Goal: Find specific page/section: Find specific page/section

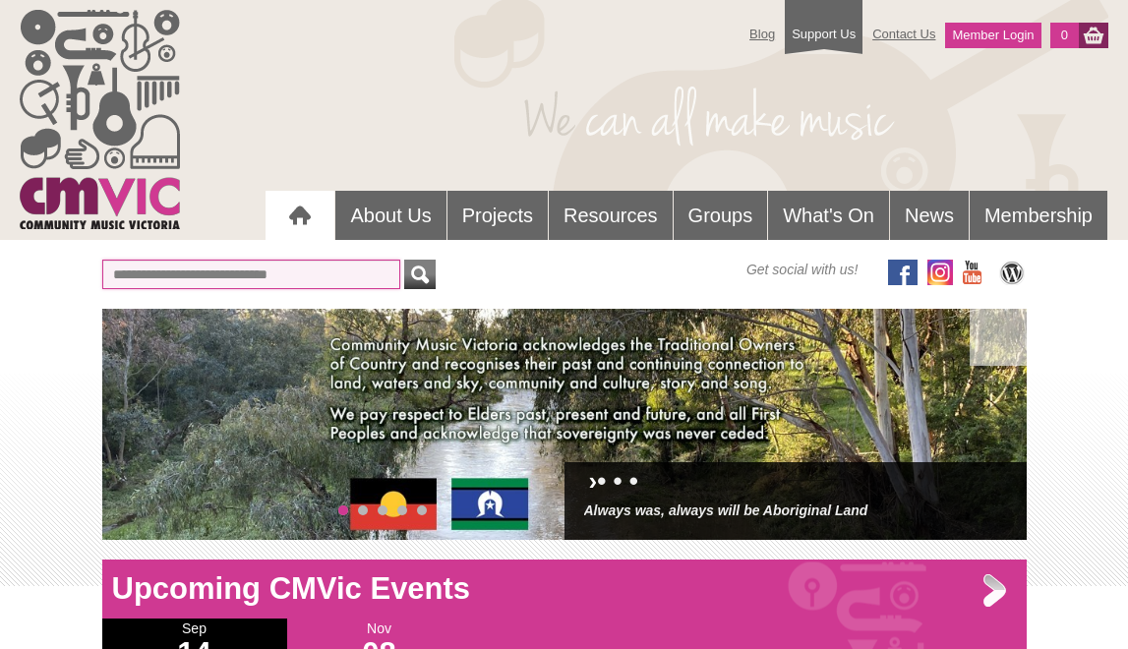
click at [226, 266] on input "text" at bounding box center [251, 275] width 298 height 30
type input "*****"
click at [404, 260] on button "submit" at bounding box center [419, 275] width 31 height 30
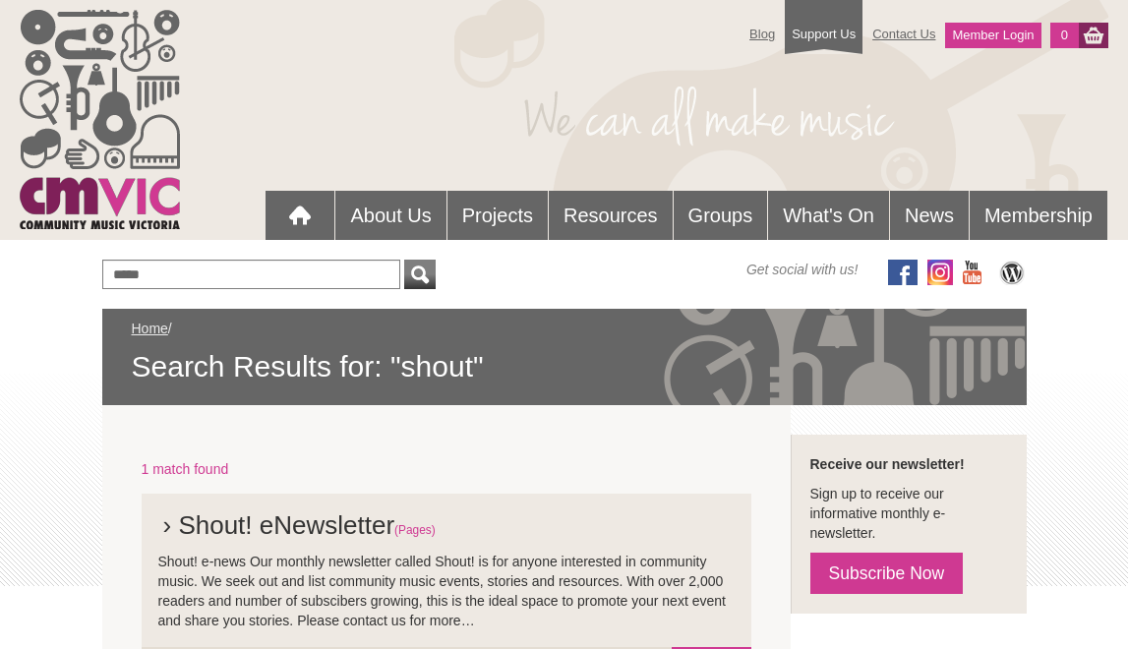
scroll to position [165, 0]
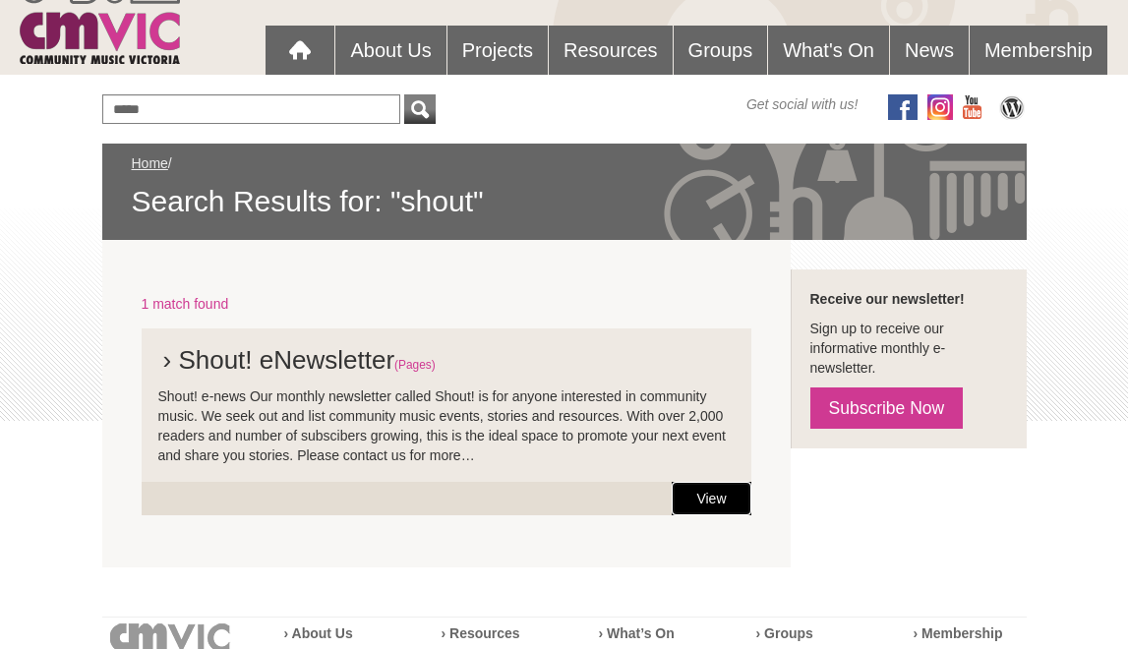
click at [703, 498] on link "View" at bounding box center [711, 498] width 79 height 33
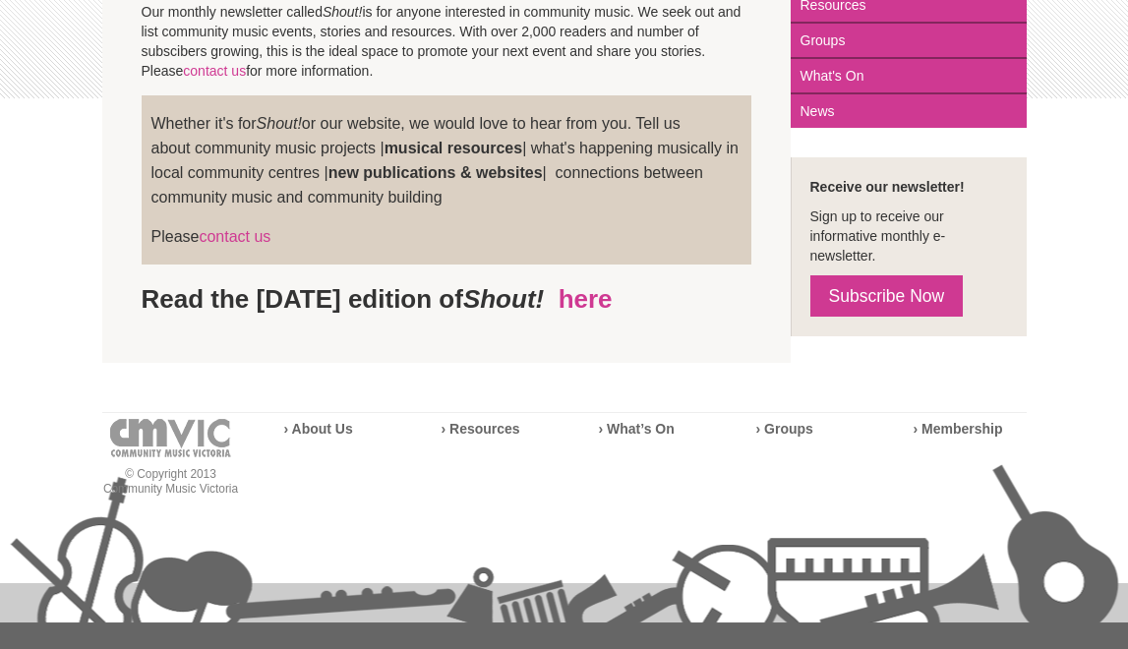
scroll to position [485, 0]
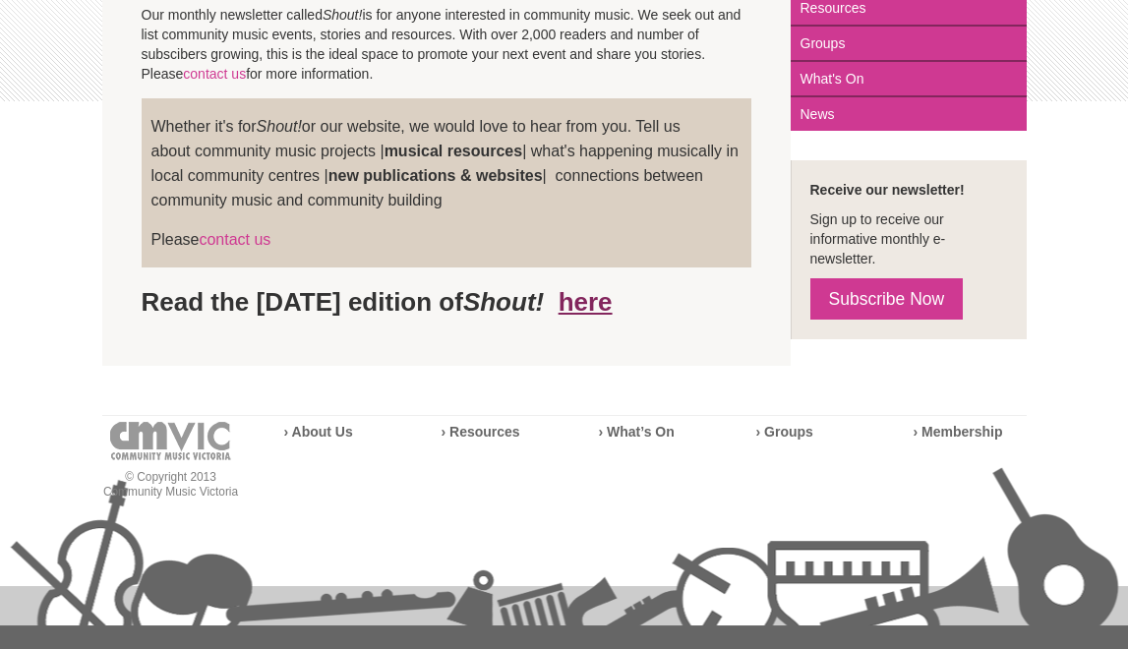
click at [613, 303] on link "here" at bounding box center [586, 302] width 54 height 30
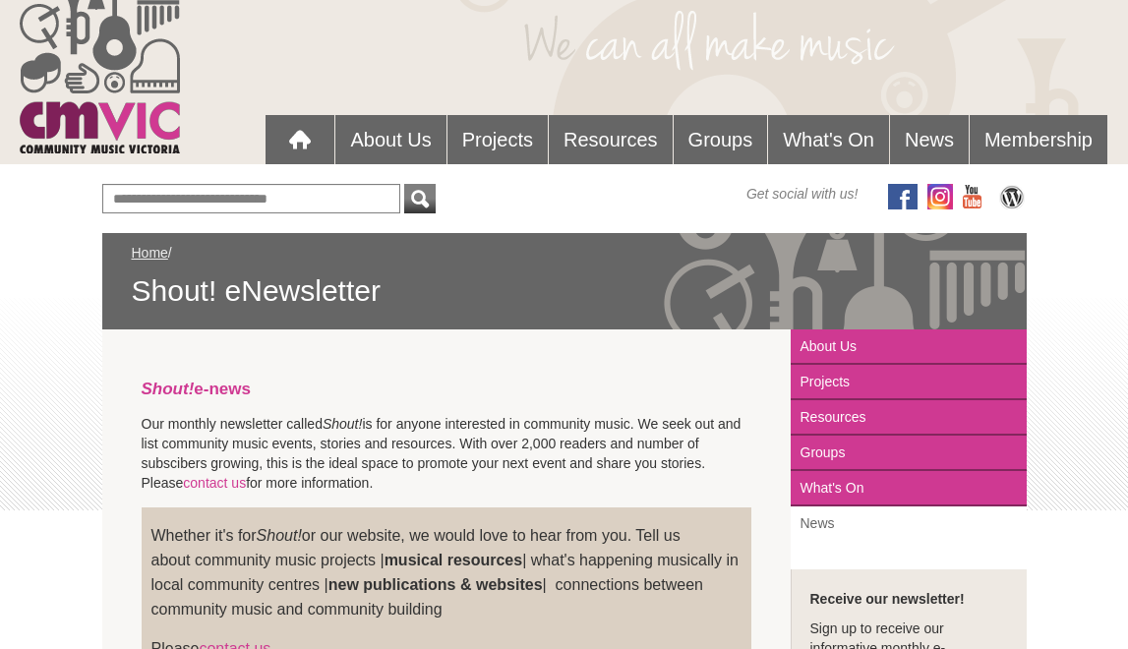
scroll to position [28, 0]
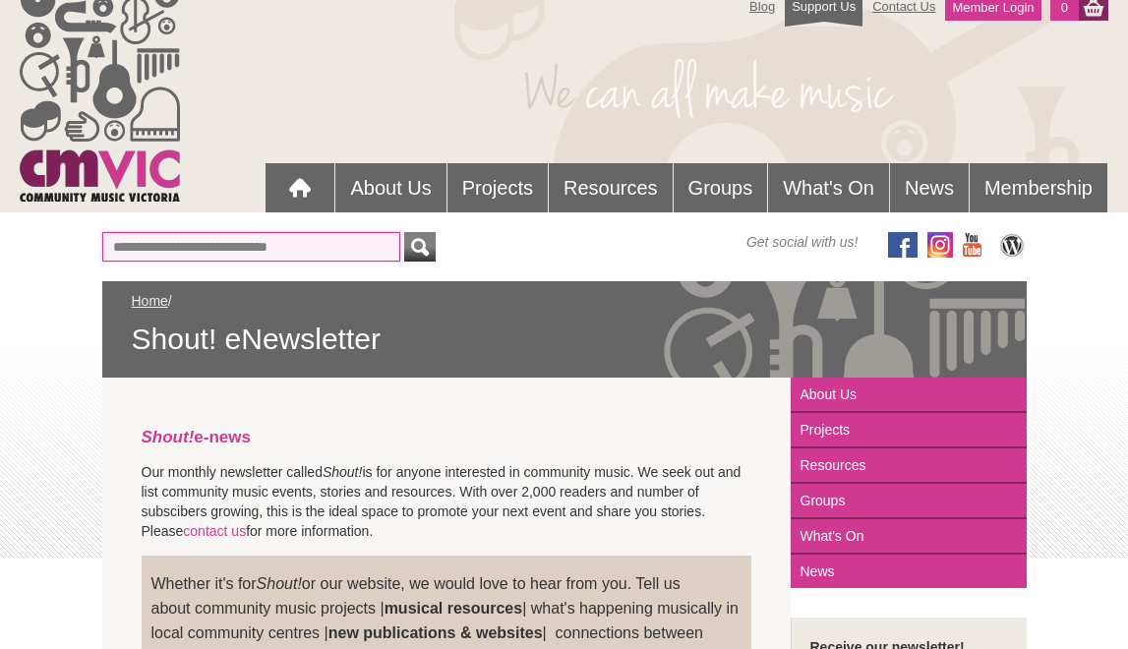
click at [269, 237] on input "text" at bounding box center [251, 247] width 298 height 30
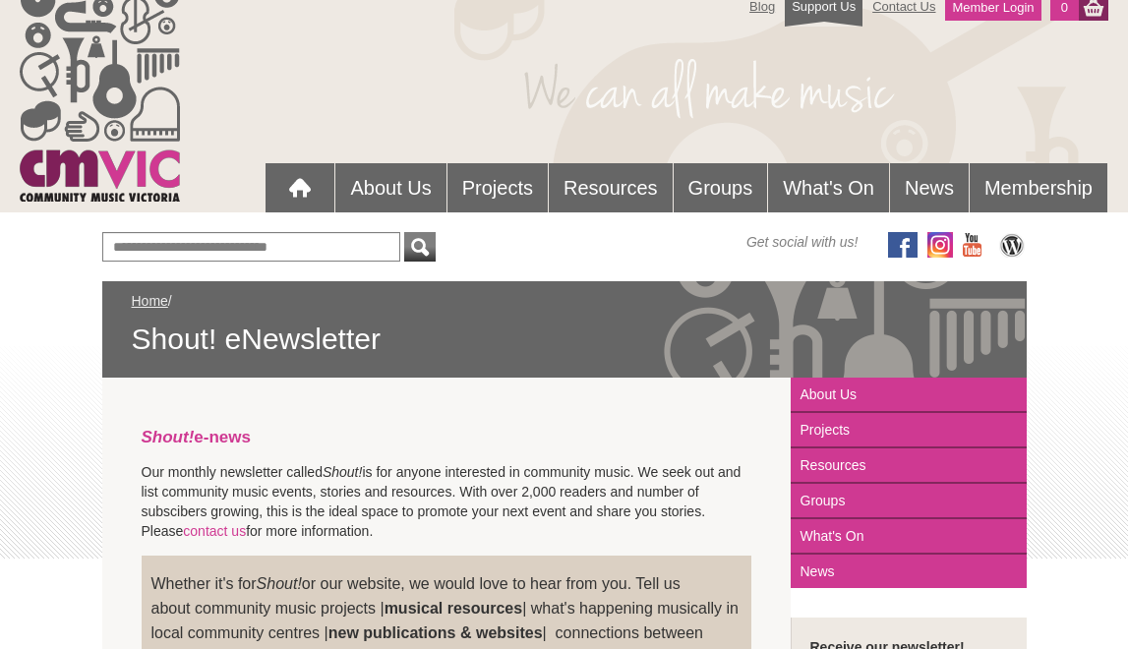
click at [19, 307] on div "Blog Support Us Contact Us Member Login 0 About Us What We Do" at bounding box center [564, 626] width 1128 height 1308
